Goal: Task Accomplishment & Management: Manage account settings

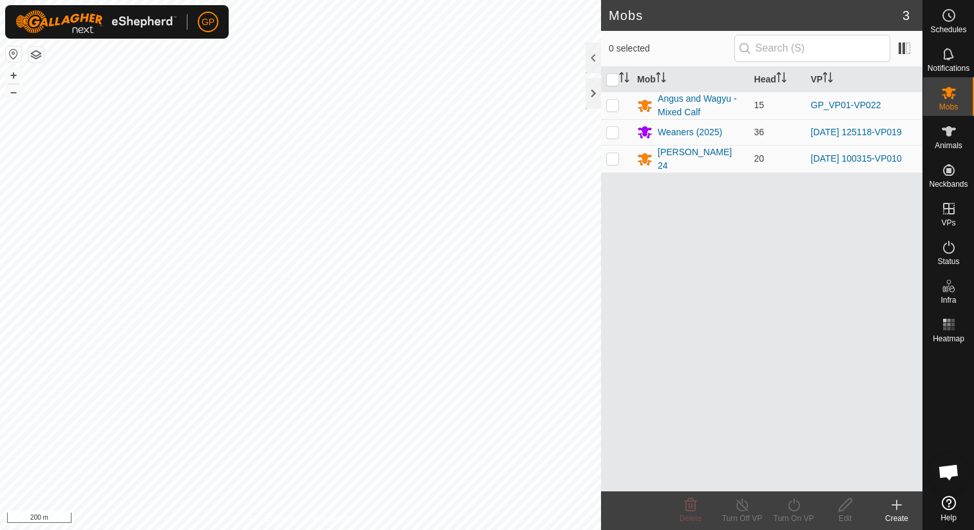
scroll to position [2962, 0]
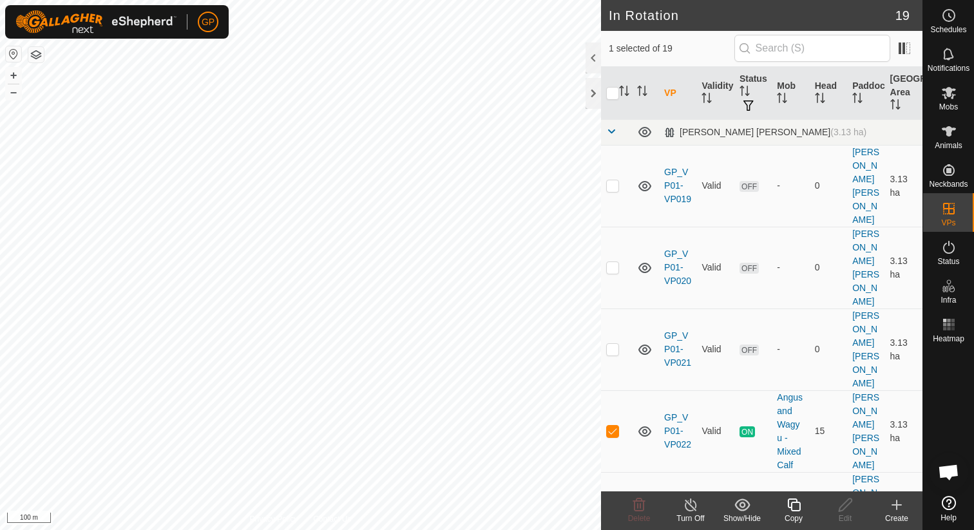
click at [693, 504] on icon at bounding box center [691, 504] width 16 height 15
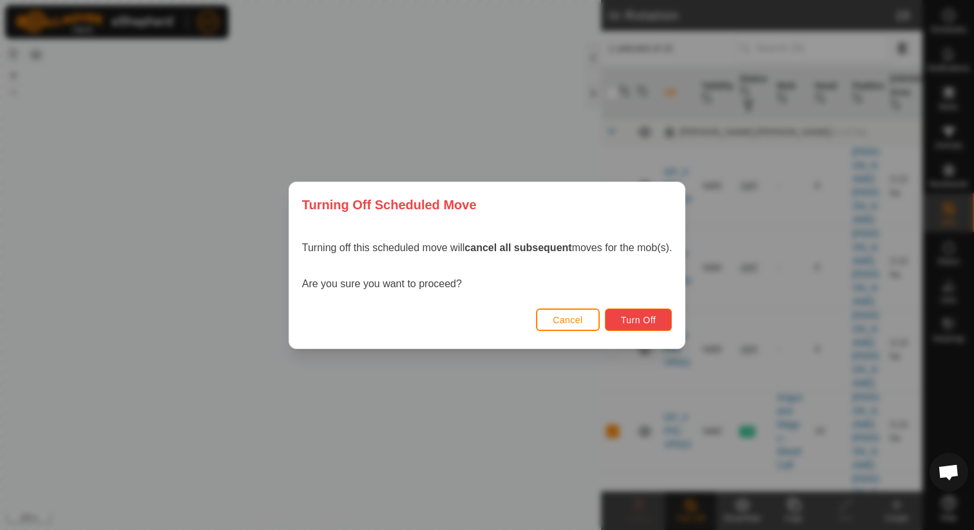
click at [653, 315] on span "Turn Off" at bounding box center [638, 320] width 35 height 10
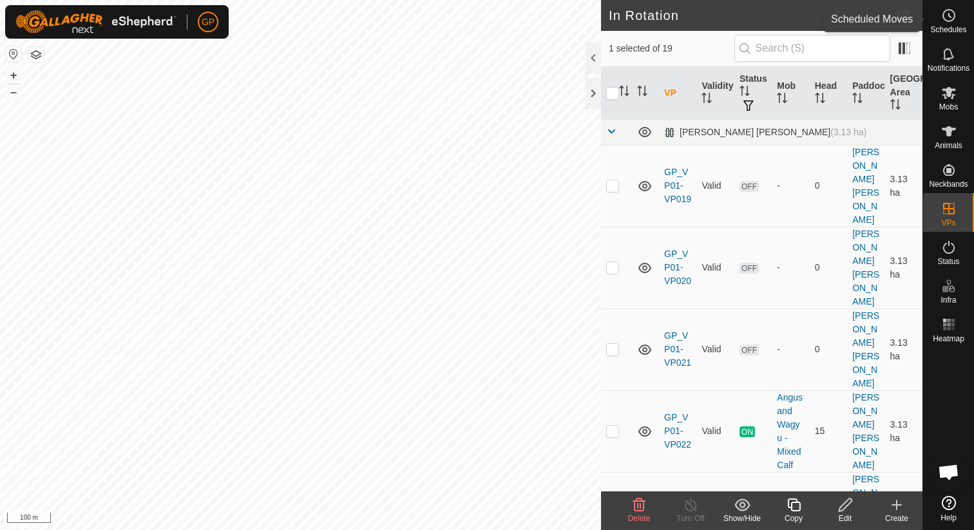
click at [949, 14] on icon at bounding box center [948, 15] width 15 height 15
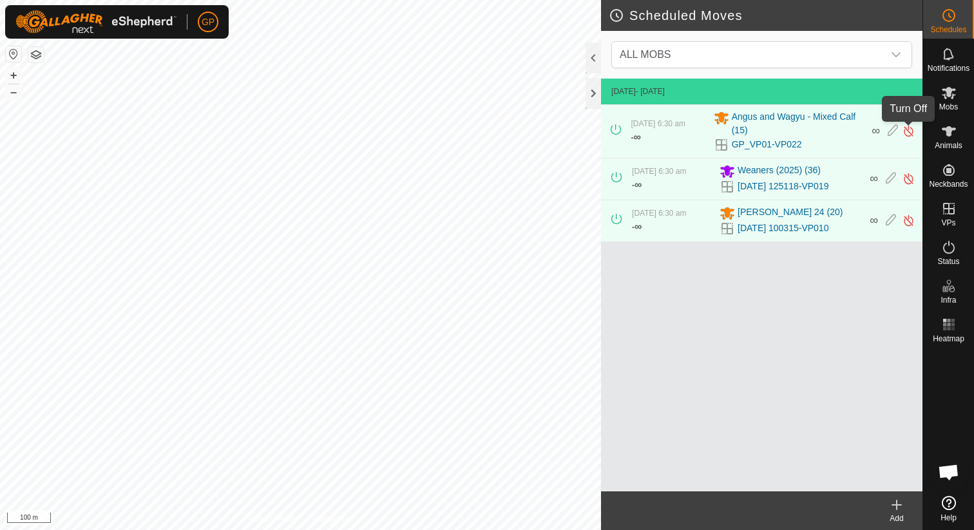
click at [912, 133] on img at bounding box center [908, 131] width 12 height 14
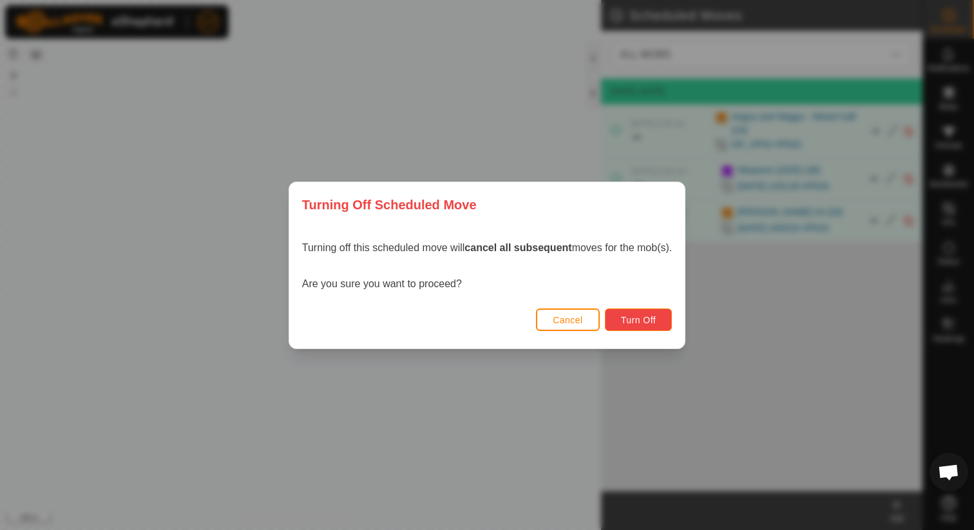
click at [661, 321] on button "Turn Off" at bounding box center [639, 319] width 68 height 23
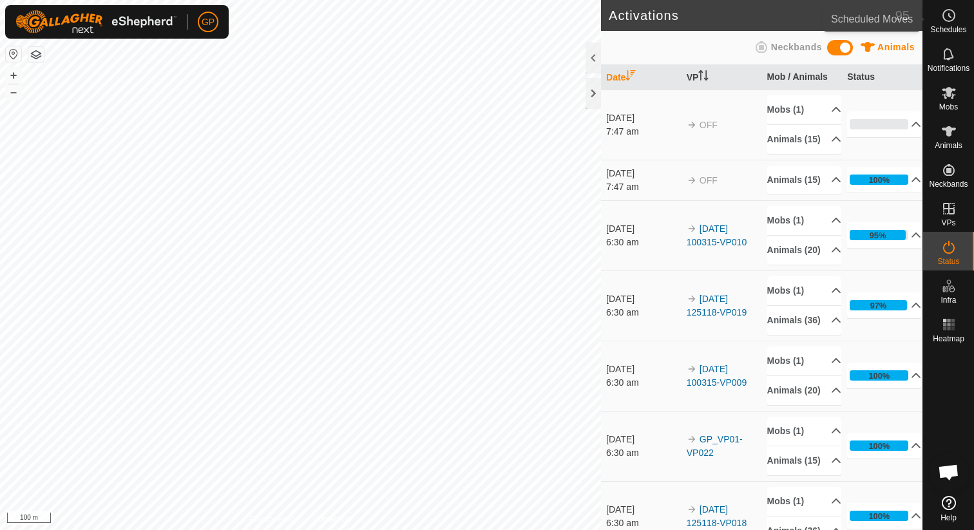
click at [953, 22] on icon at bounding box center [948, 15] width 15 height 15
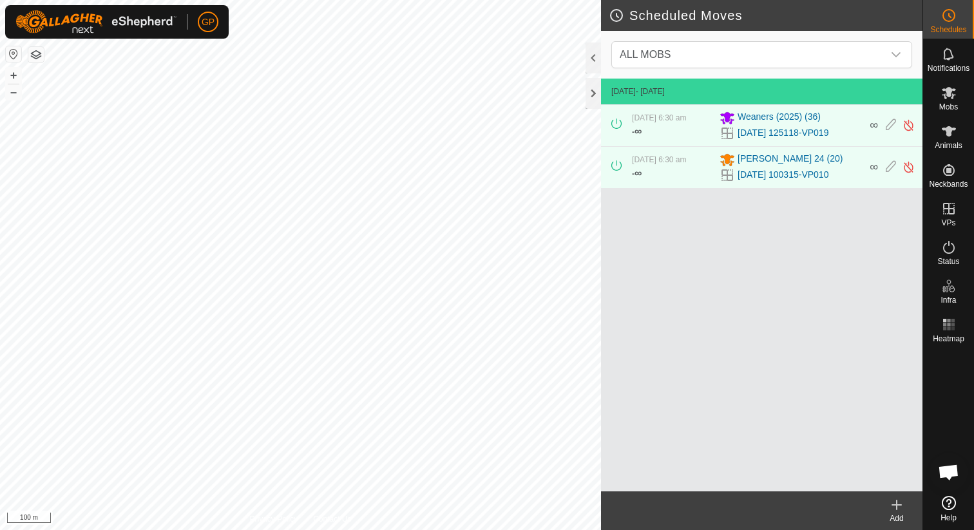
click at [892, 507] on icon at bounding box center [896, 504] width 15 height 15
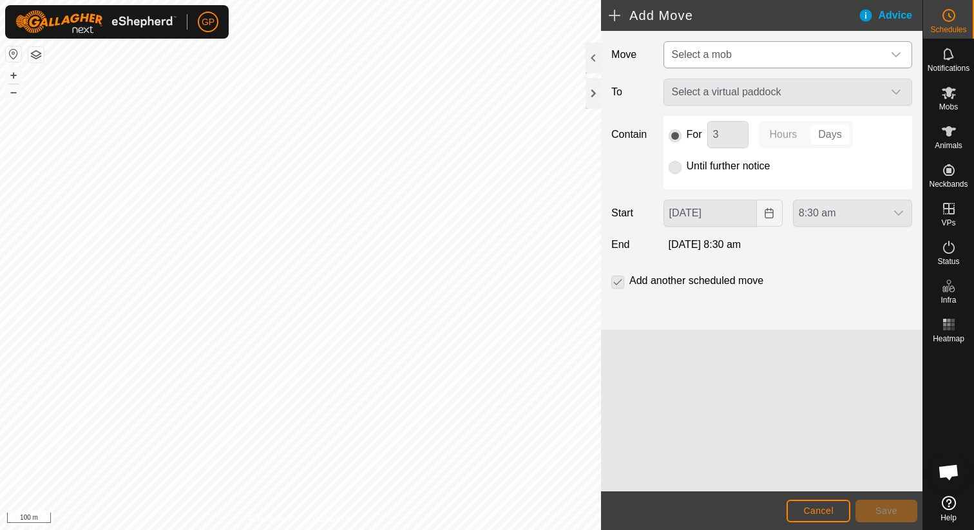
click at [758, 52] on span "Select a mob" at bounding box center [774, 55] width 216 height 26
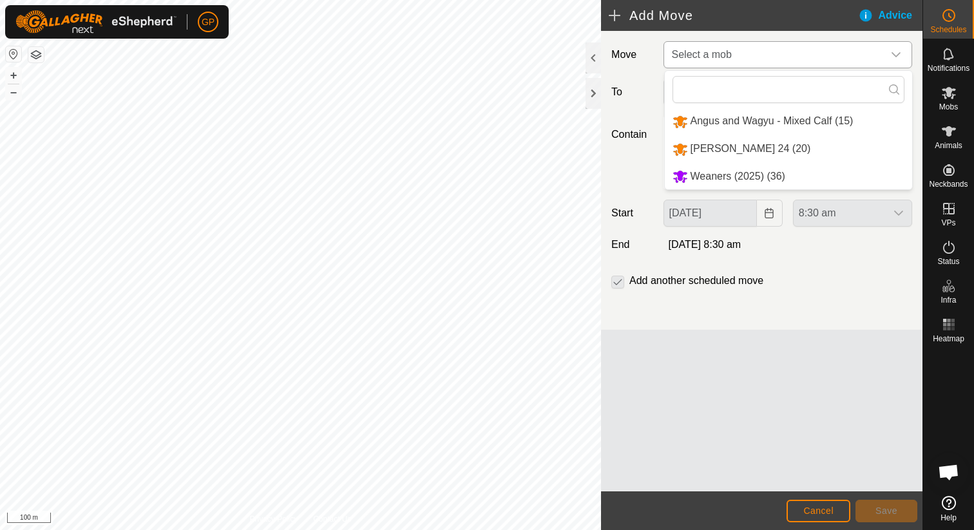
click at [735, 118] on li "Angus and Wagyu - Mixed Calf (15)" at bounding box center [788, 121] width 247 height 26
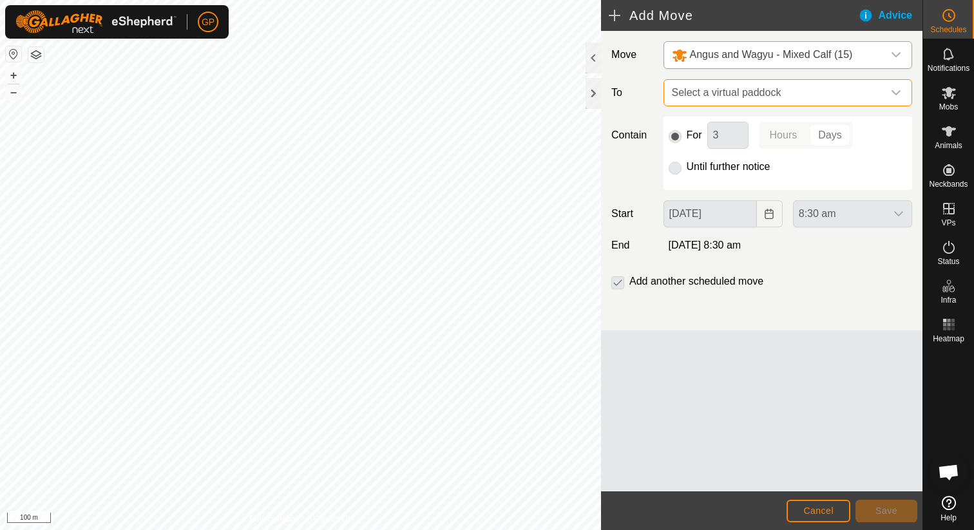
click at [723, 98] on span "Select a virtual paddock" at bounding box center [774, 93] width 216 height 26
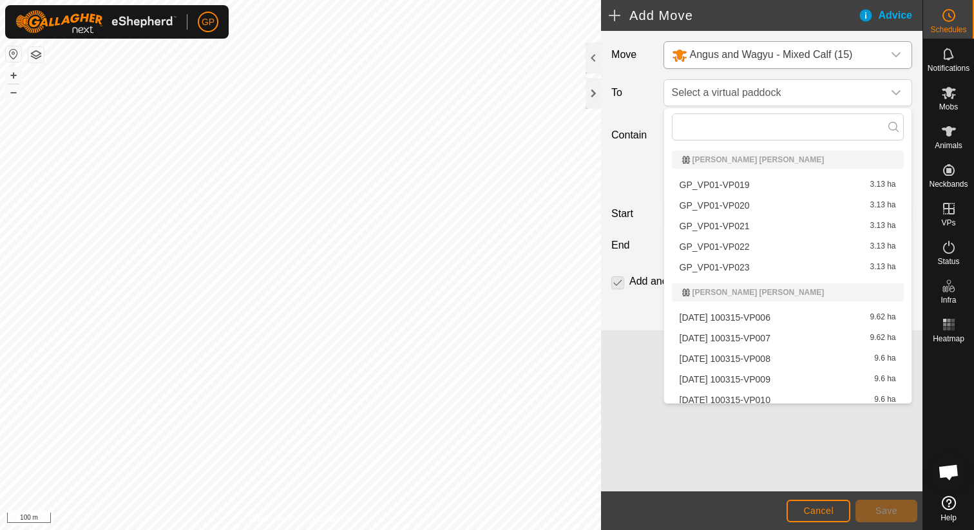
click at [739, 265] on li "GP_VP01-VP023 3.13 ha" at bounding box center [788, 267] width 232 height 19
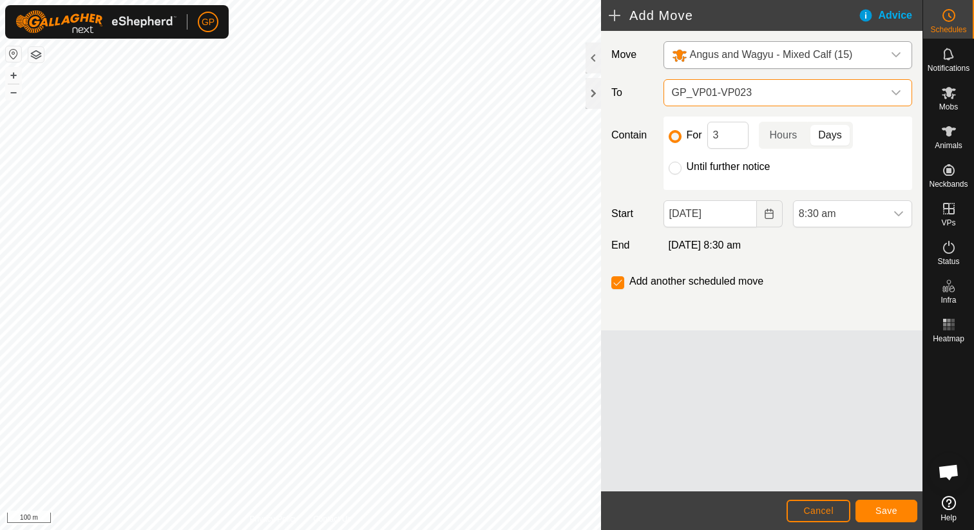
click at [753, 167] on label "Until further notice" at bounding box center [728, 167] width 84 height 10
click at [681, 167] on input "Until further notice" at bounding box center [674, 168] width 13 height 13
radio input "true"
checkbox input "false"
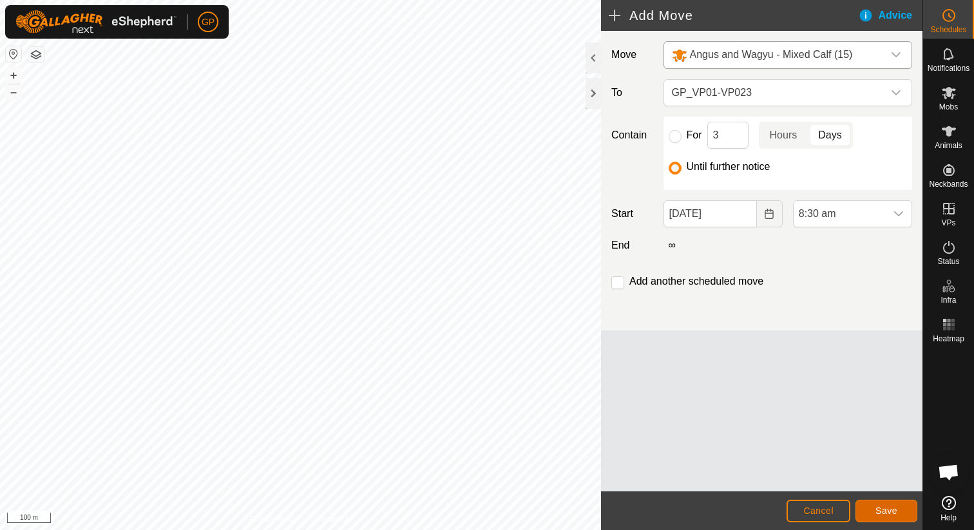
click at [898, 511] on button "Save" at bounding box center [886, 511] width 62 height 23
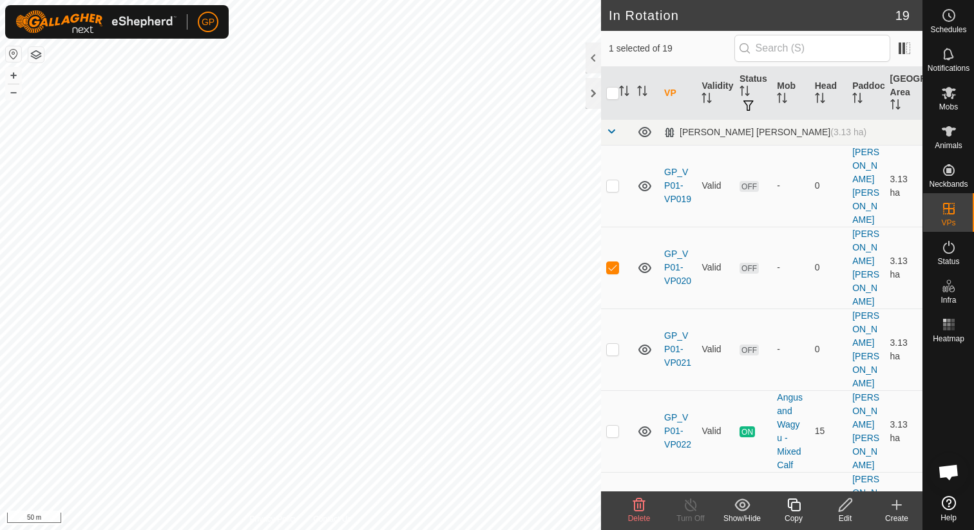
checkbox input "true"
checkbox input "false"
click at [643, 507] on icon at bounding box center [639, 504] width 12 height 13
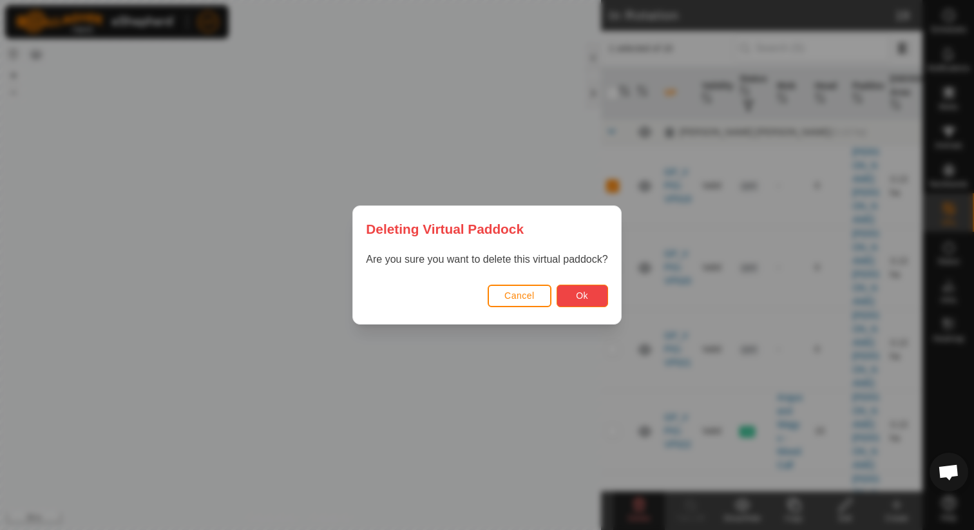
click at [595, 297] on button "Ok" at bounding box center [582, 296] width 52 height 23
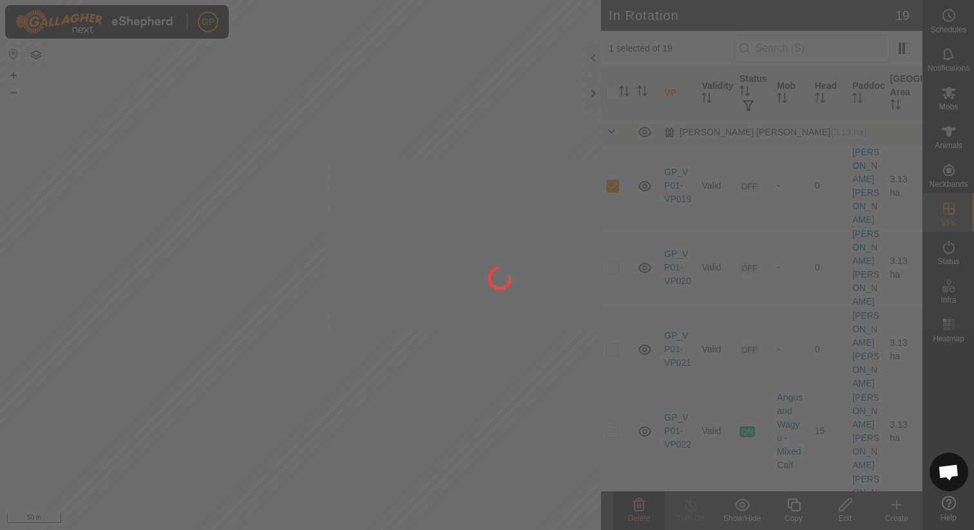
checkbox input "false"
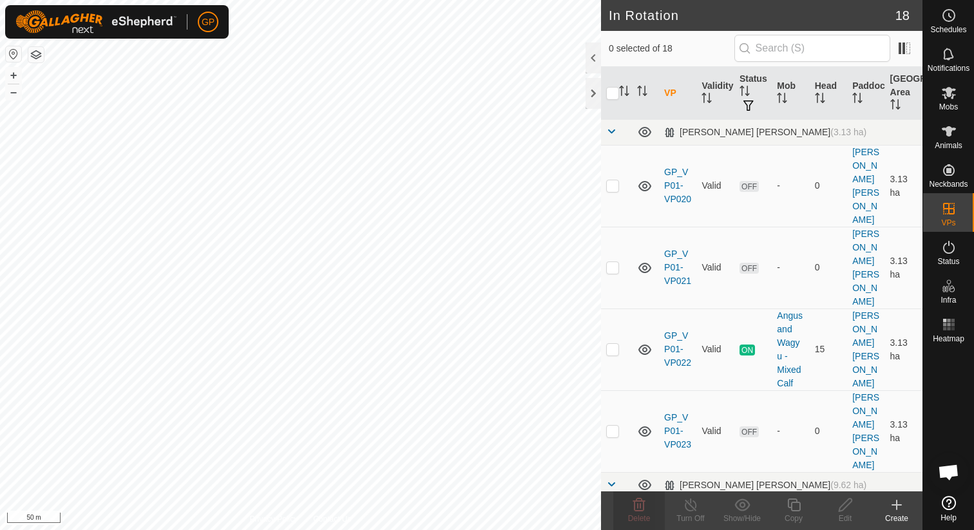
click at [483, 137] on div "GP Schedules Notifications Mobs Animals Neckbands VPs Status Infra Heatmap Help…" at bounding box center [487, 265] width 974 height 530
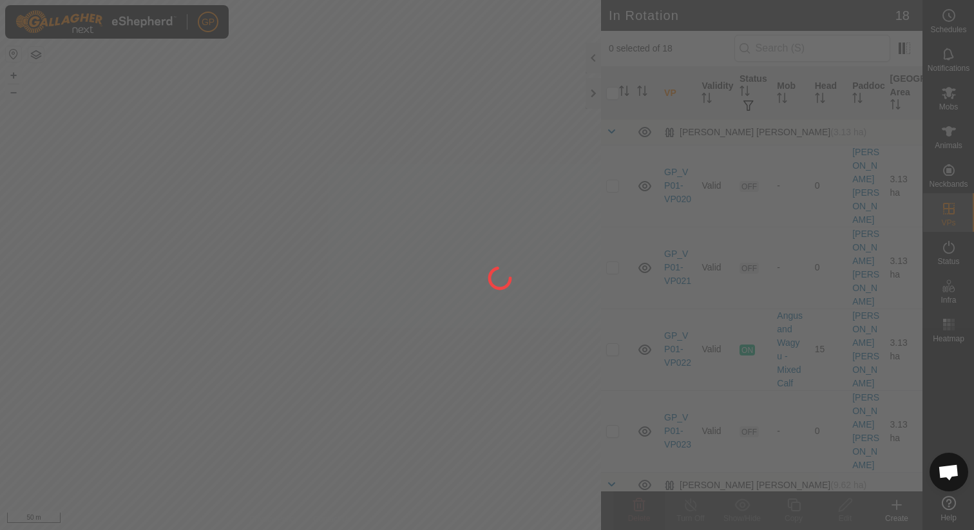
checkbox input "true"
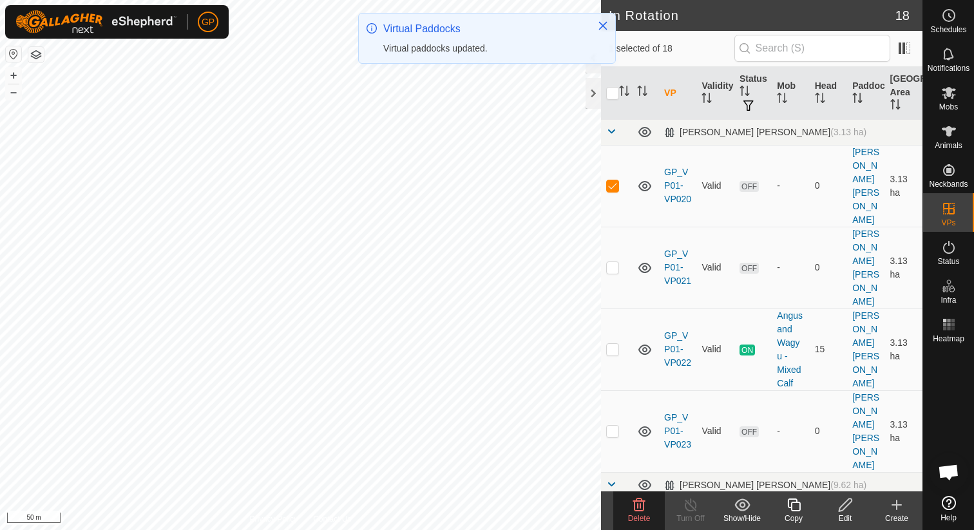
click at [638, 508] on icon at bounding box center [638, 504] width 15 height 15
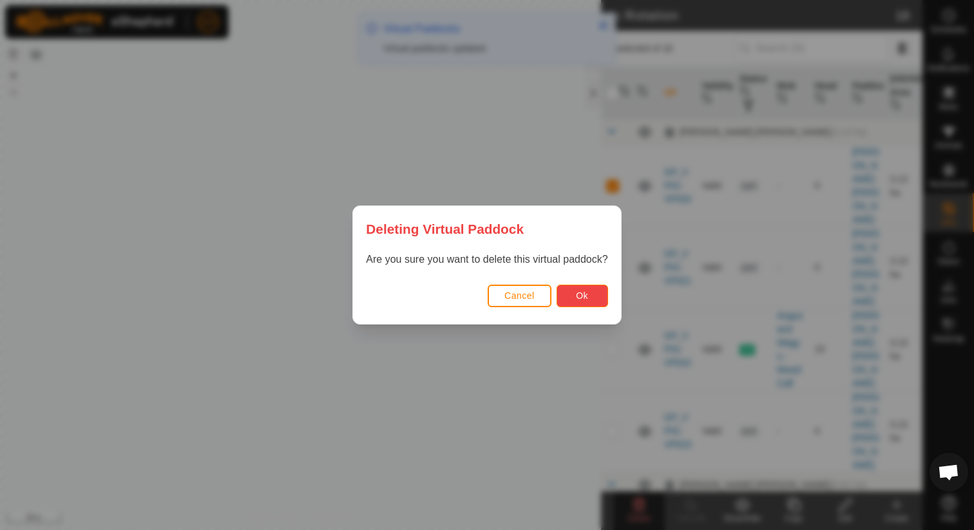
click at [590, 298] on button "Ok" at bounding box center [582, 296] width 52 height 23
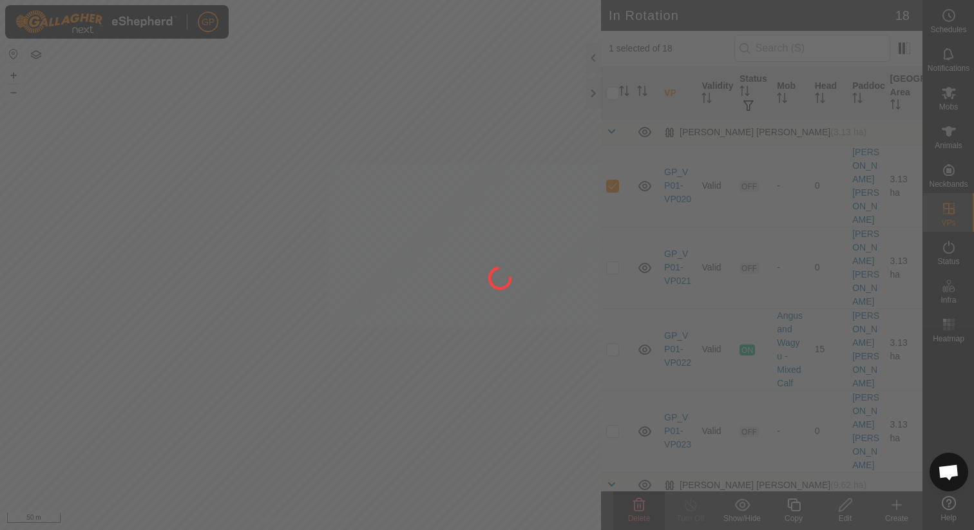
checkbox input "false"
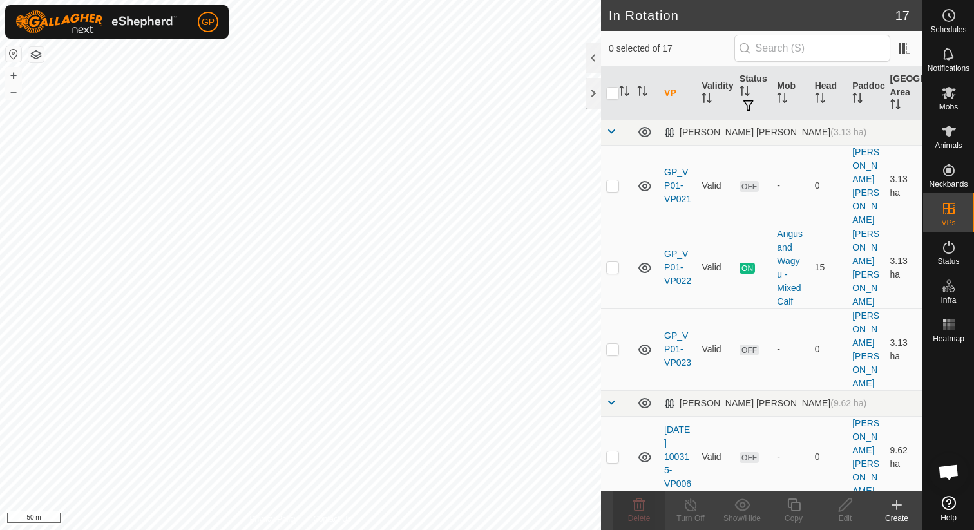
checkbox input "true"
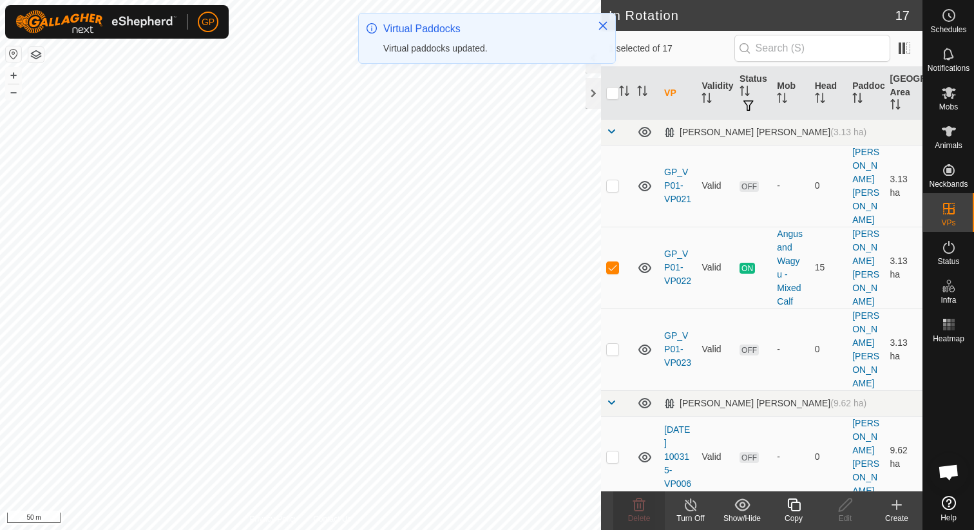
checkbox input "false"
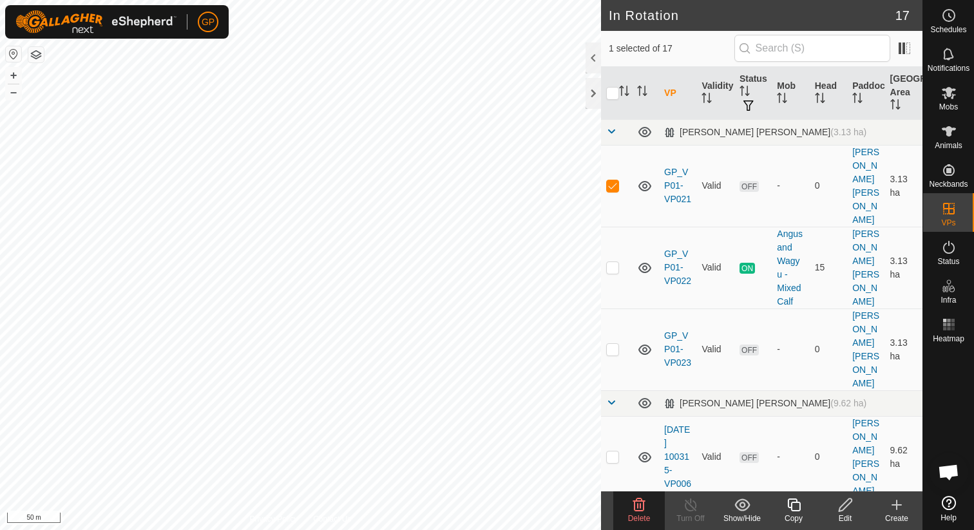
click at [639, 511] on icon at bounding box center [638, 504] width 15 height 15
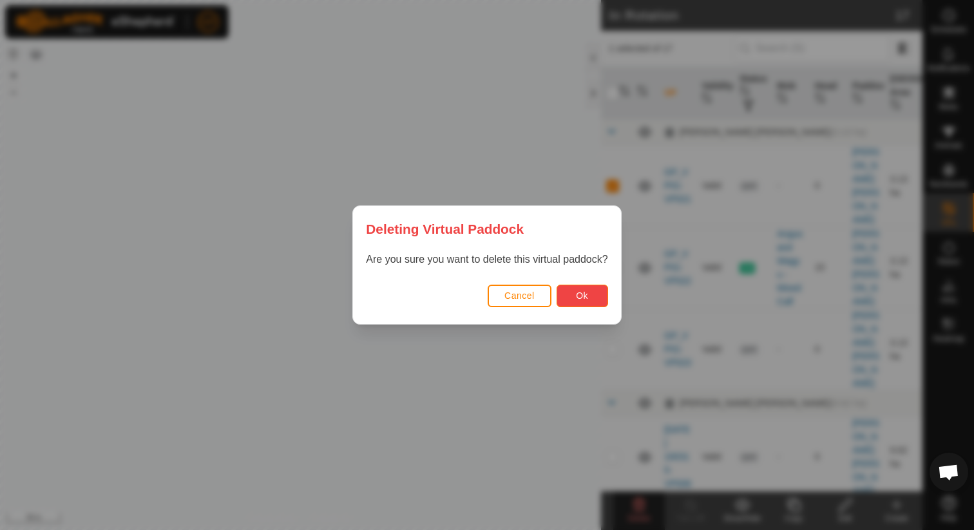
click at [586, 292] on span "Ok" at bounding box center [582, 295] width 12 height 10
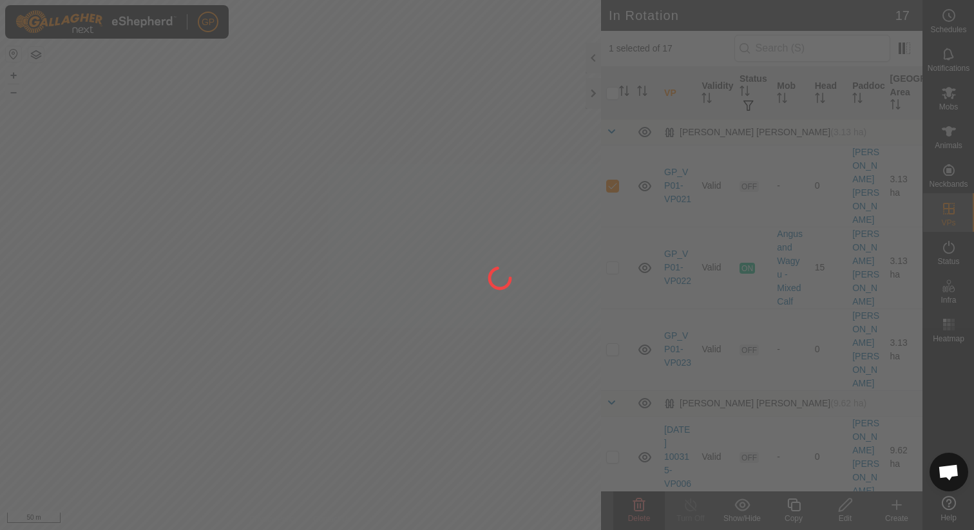
checkbox input "false"
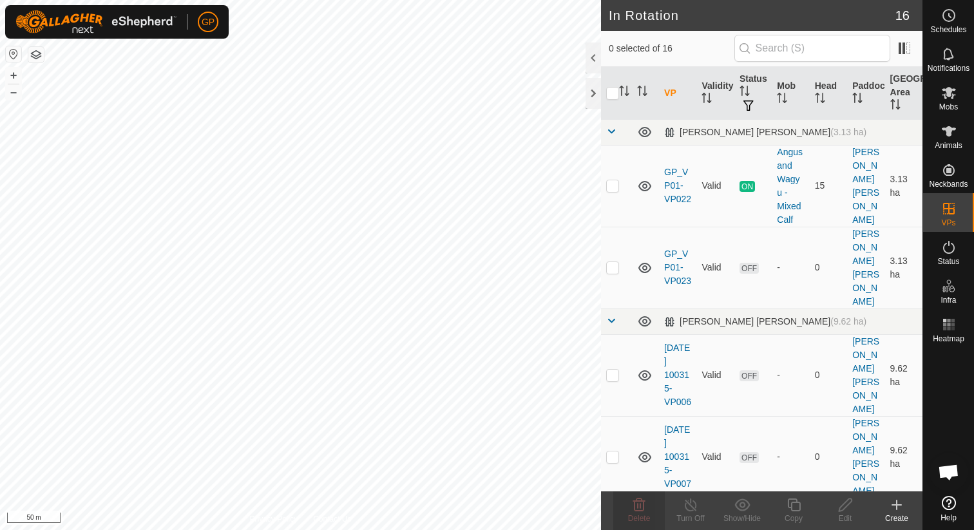
checkbox input "true"
click at [690, 505] on line at bounding box center [690, 505] width 10 height 10
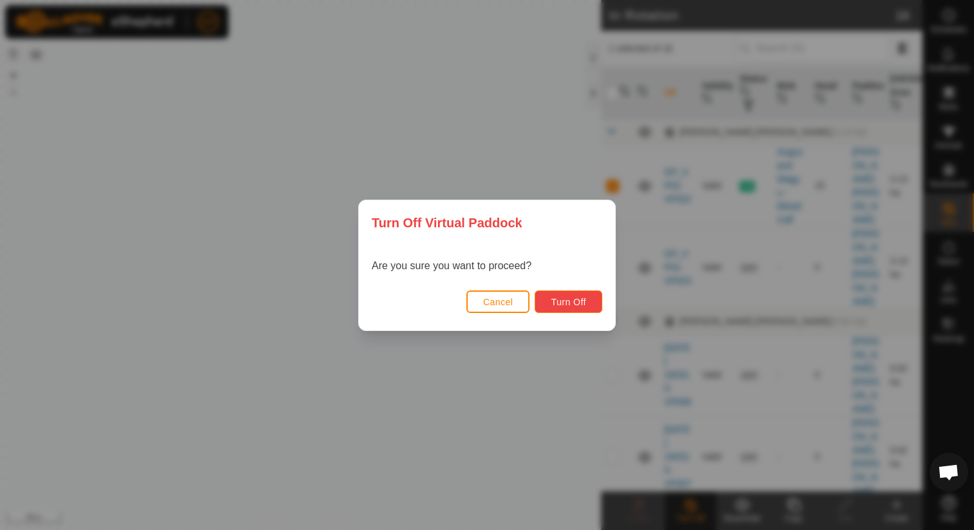
click at [590, 299] on button "Turn Off" at bounding box center [568, 301] width 68 height 23
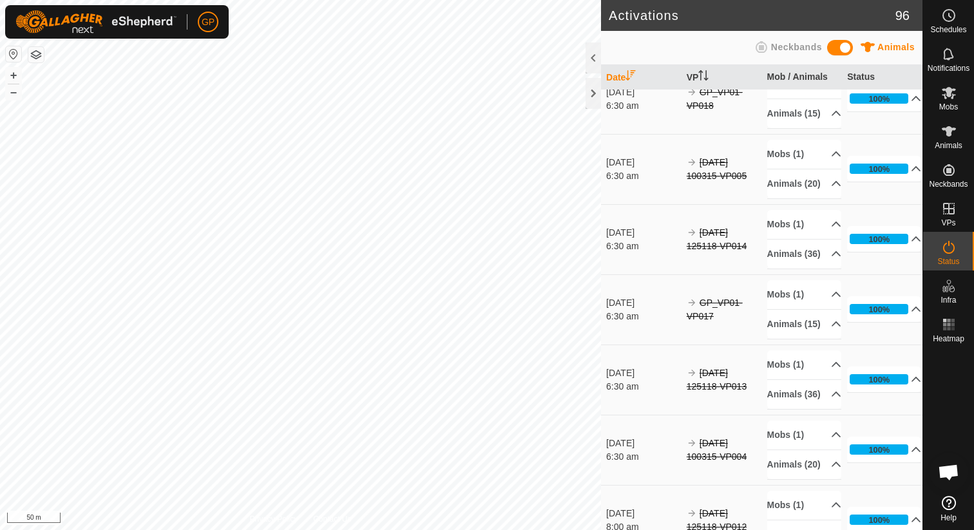
scroll to position [877, 0]
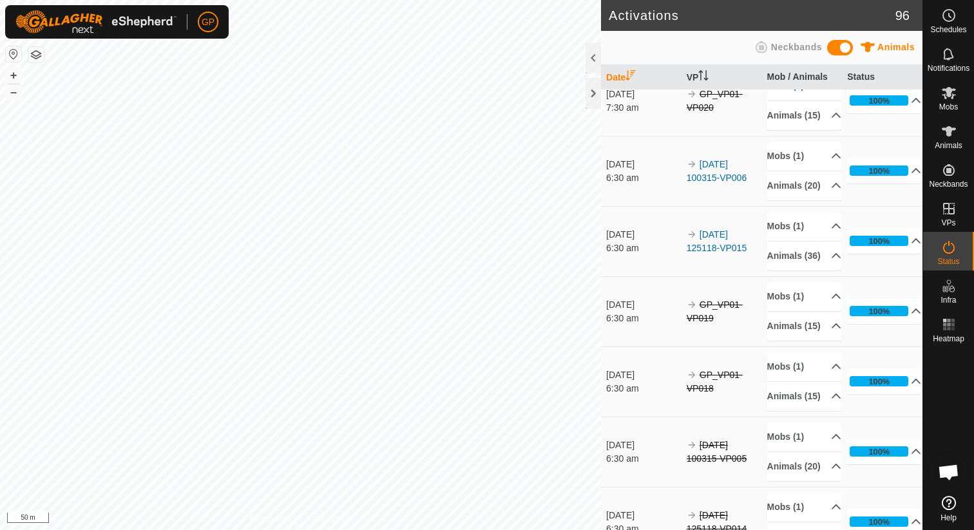
click at [471, 0] on html "GP Schedules Notifications Mobs Animals Neckbands VPs Status Infra Heatmap Help…" at bounding box center [487, 265] width 974 height 530
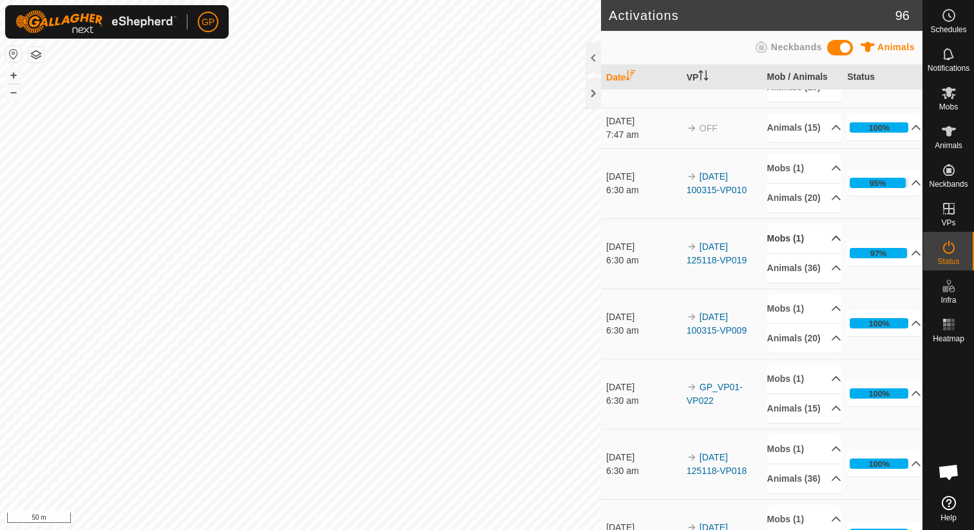
scroll to position [91, 0]
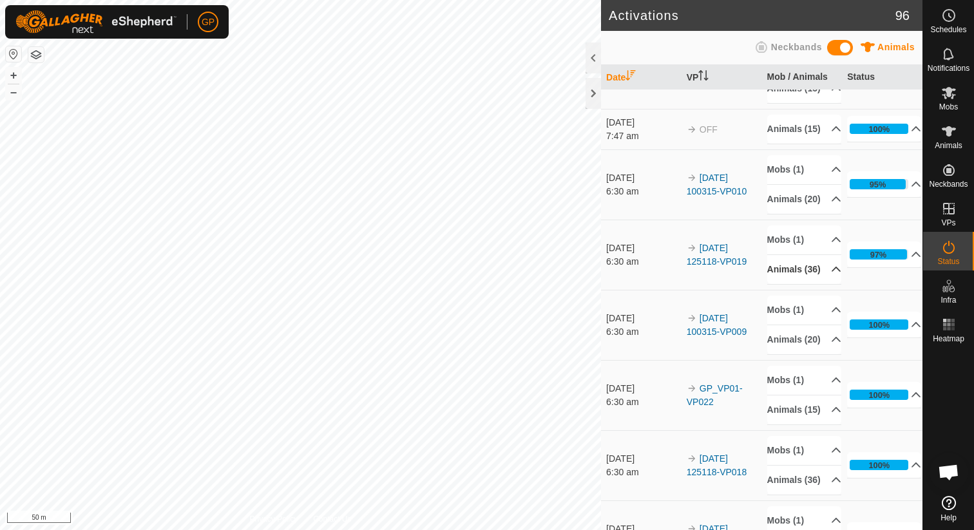
click at [786, 284] on p-accordion-header "Animals (36)" at bounding box center [804, 269] width 74 height 29
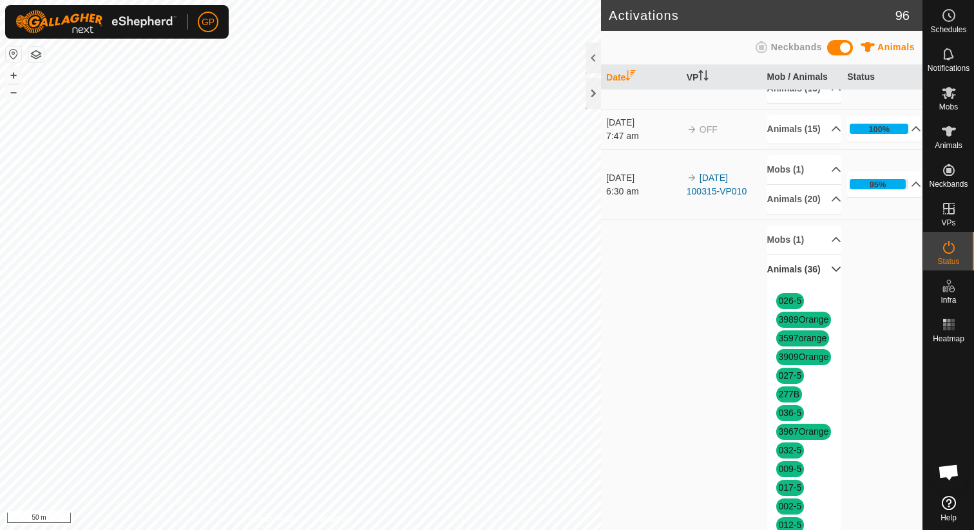
click at [786, 284] on p-accordion-header "Animals (36)" at bounding box center [804, 269] width 74 height 29
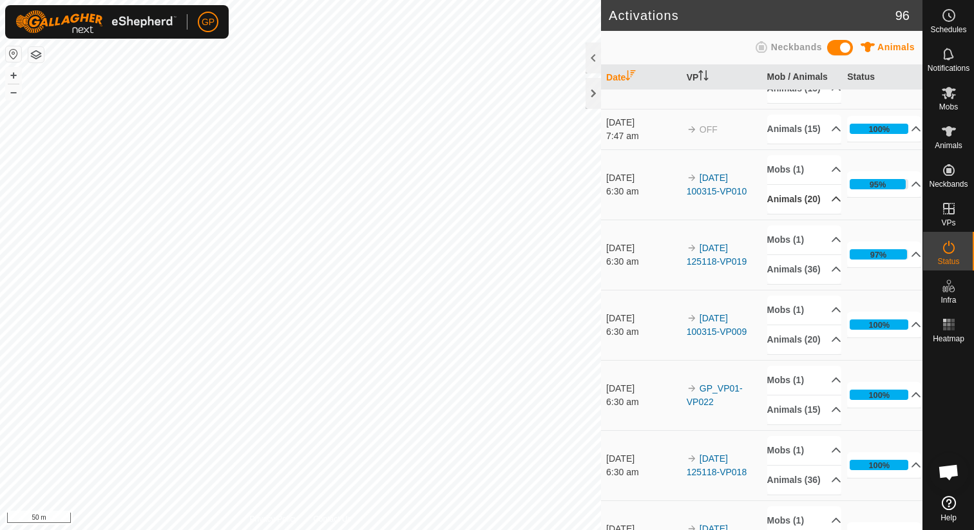
click at [799, 214] on p-accordion-header "Animals (20)" at bounding box center [804, 199] width 74 height 29
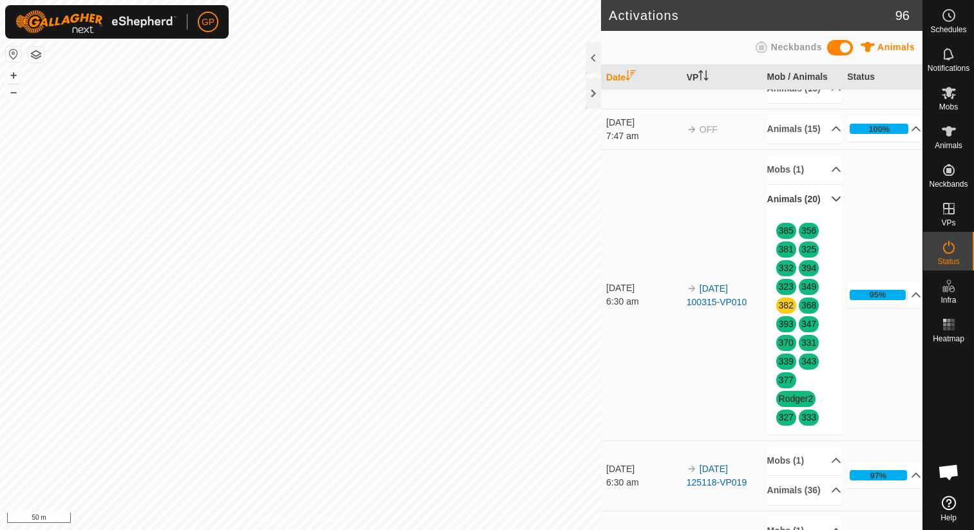
click at [798, 214] on p-accordion-header "Animals (20)" at bounding box center [804, 199] width 74 height 29
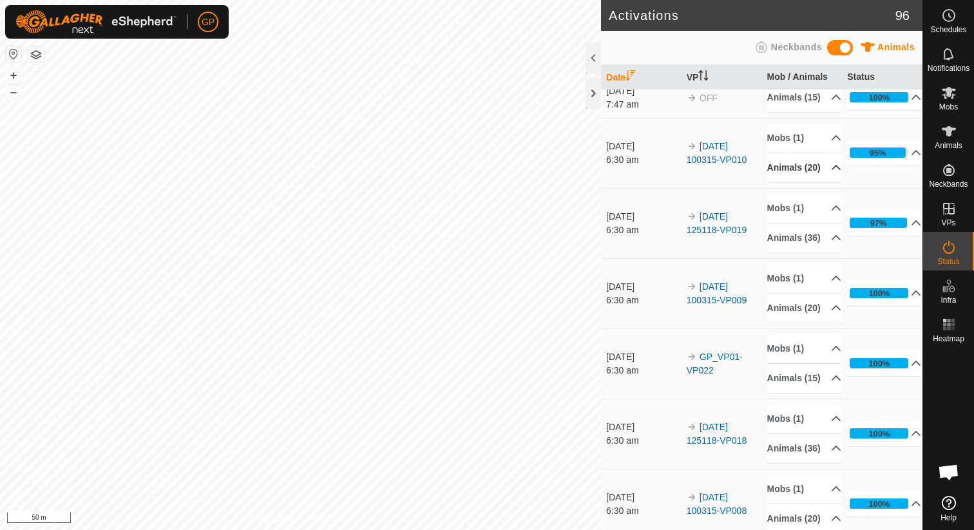
scroll to position [0, 0]
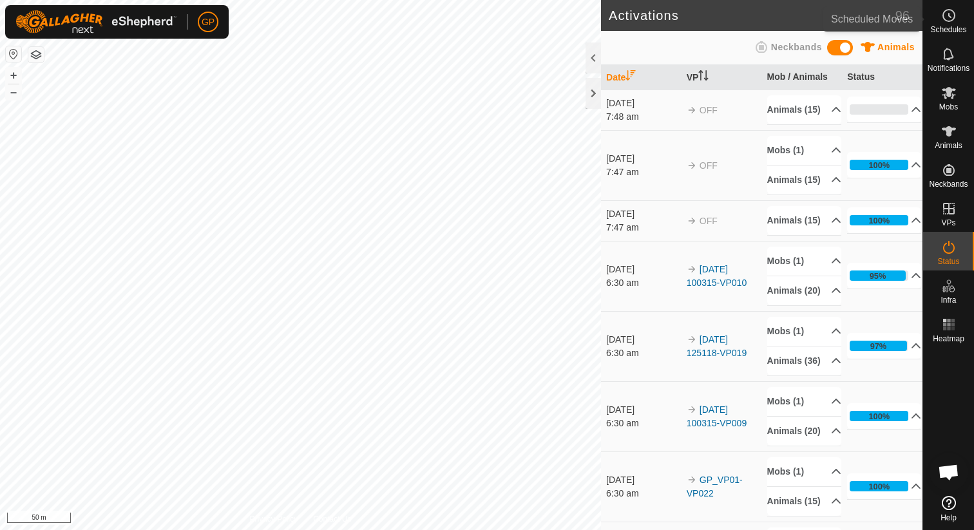
click at [948, 26] on span "Schedules" at bounding box center [948, 30] width 36 height 8
